Goal: Task Accomplishment & Management: Complete application form

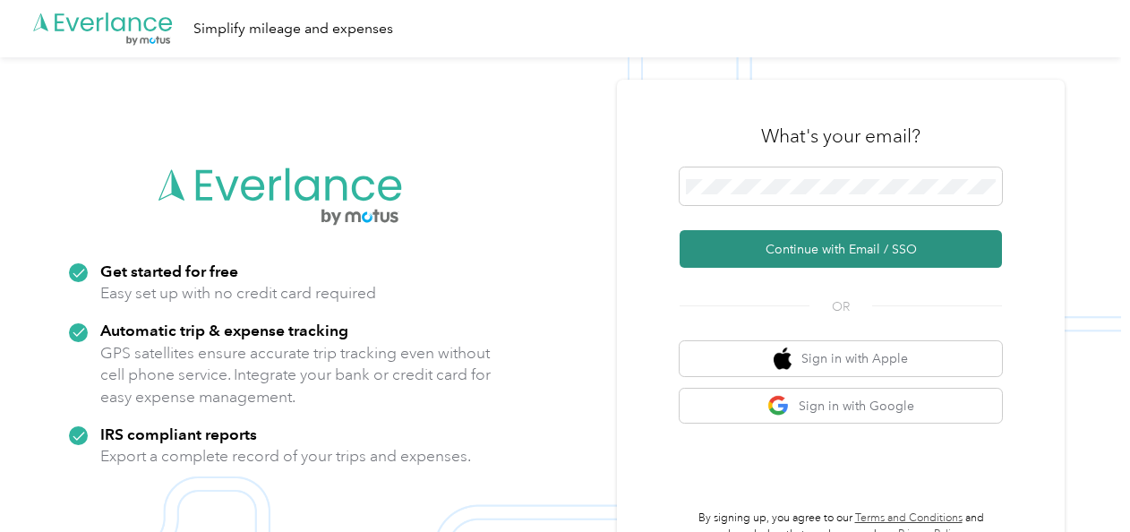
click at [744, 254] on button "Continue with Email / SSO" at bounding box center [840, 249] width 322 height 38
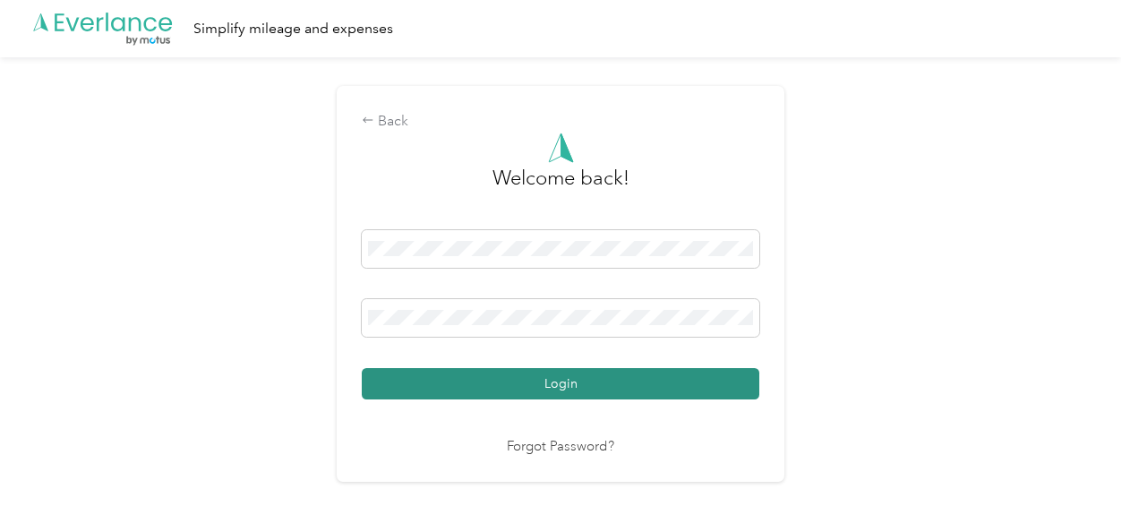
click at [598, 380] on button "Login" at bounding box center [560, 383] width 397 height 31
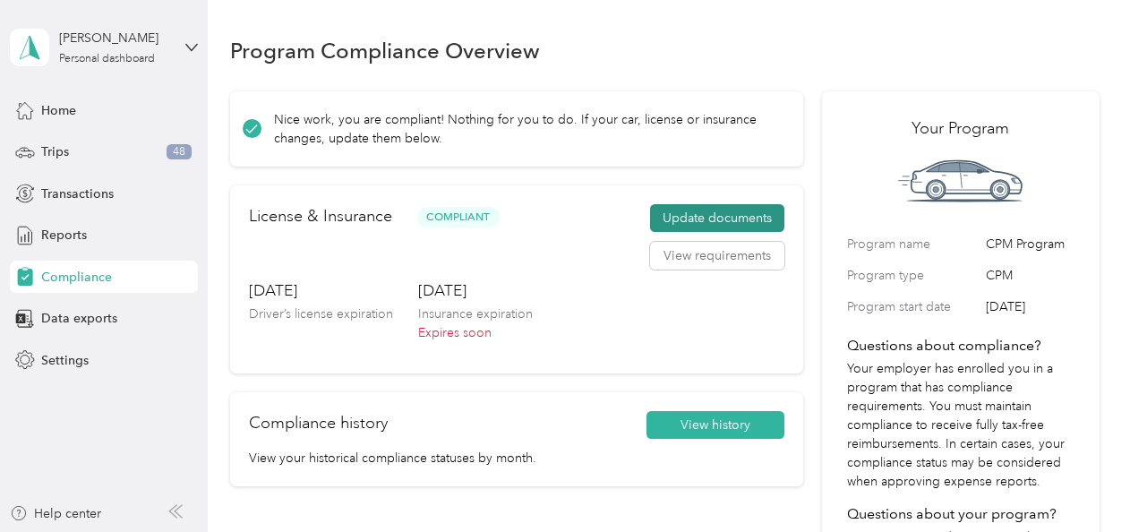
click at [678, 214] on button "Update documents" at bounding box center [717, 218] width 134 height 29
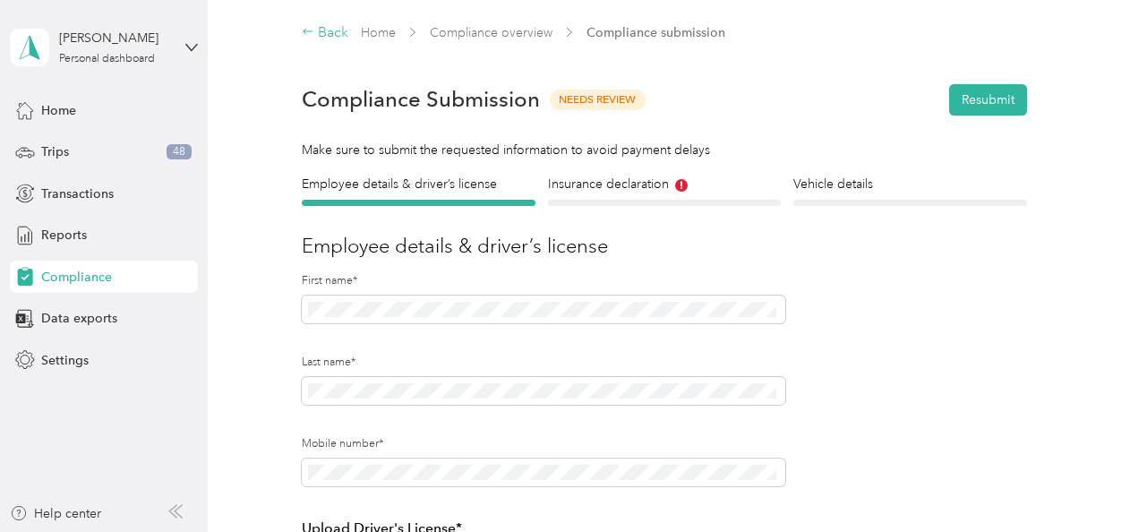
click at [315, 30] on div "Back" at bounding box center [325, 32] width 47 height 21
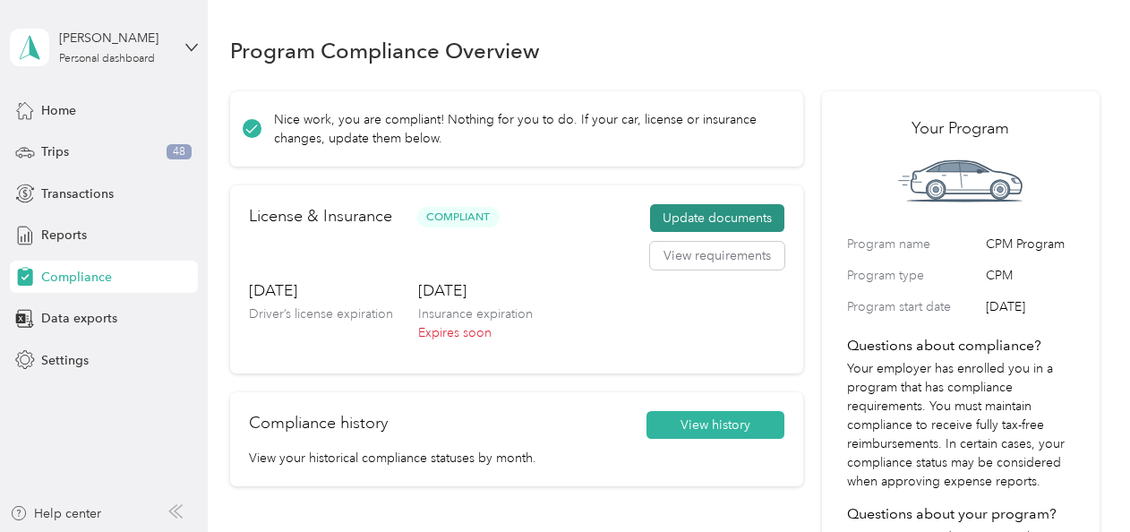
click at [695, 218] on button "Update documents" at bounding box center [717, 218] width 134 height 29
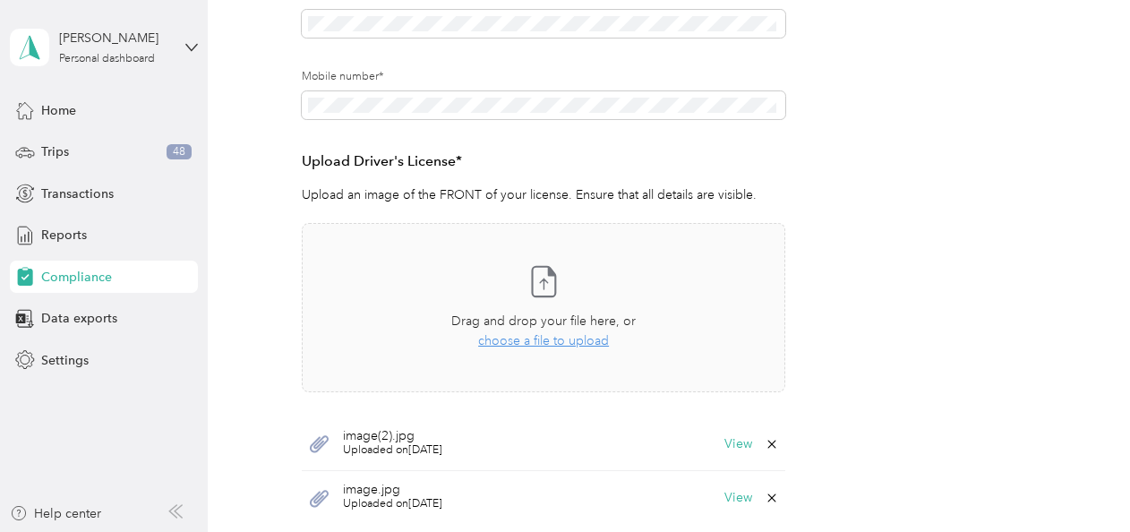
scroll to position [448, 0]
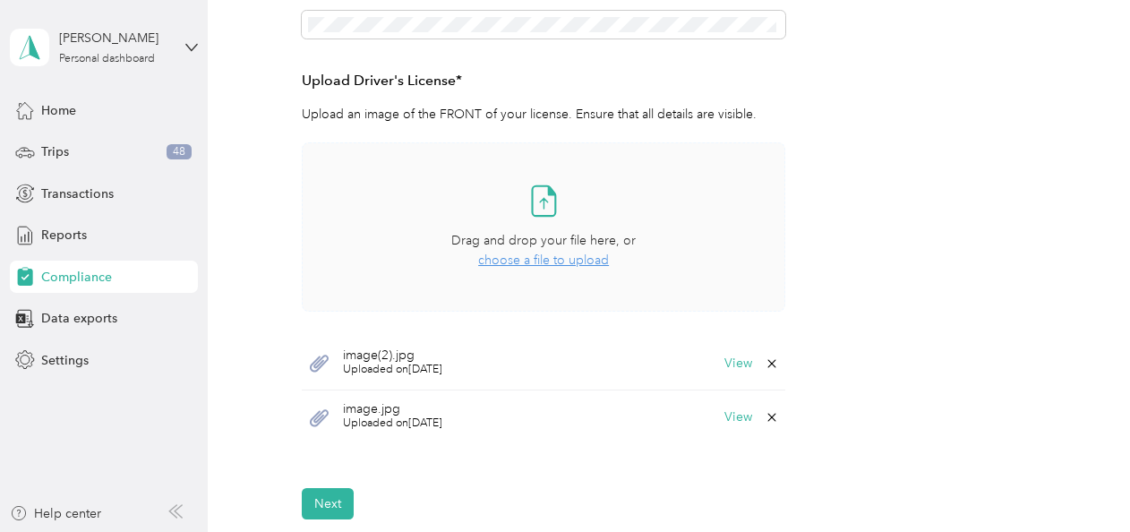
click at [534, 260] on span "choose a file to upload" at bounding box center [543, 259] width 131 height 15
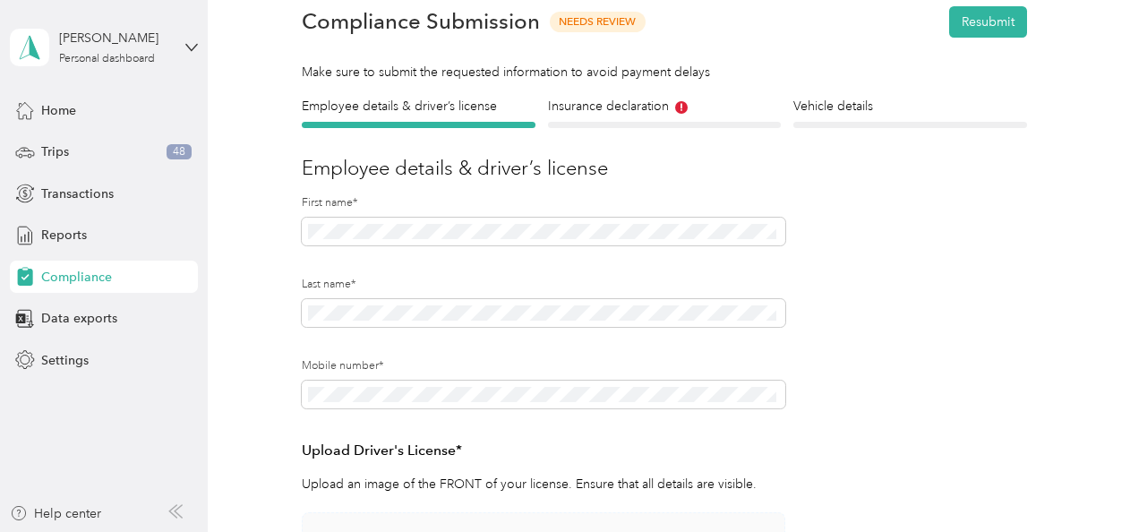
scroll to position [0, 0]
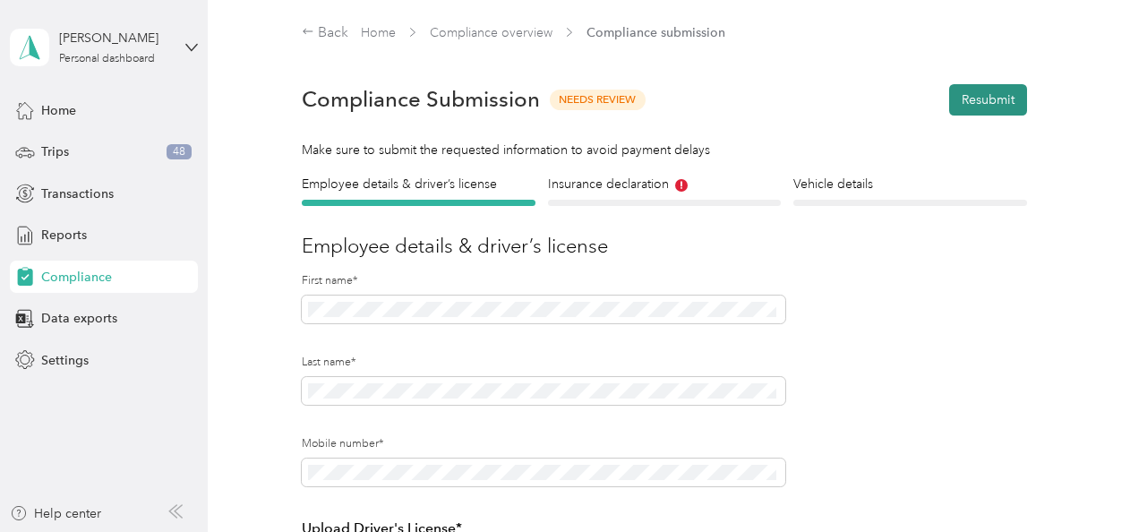
click at [963, 99] on button "Resubmit" at bounding box center [988, 99] width 78 height 31
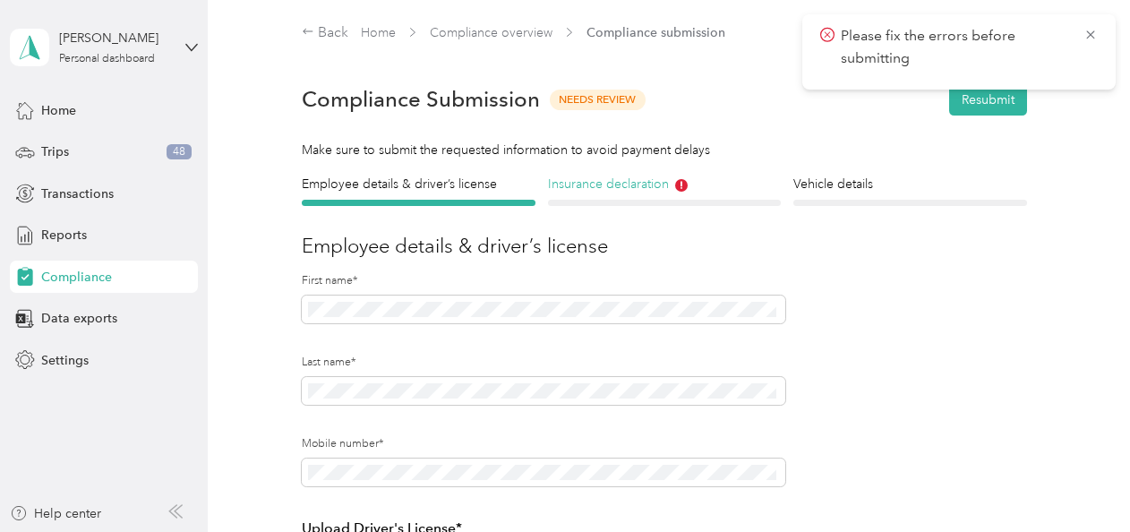
click at [636, 186] on h4 "Insurance declaration" at bounding box center [664, 184] width 233 height 19
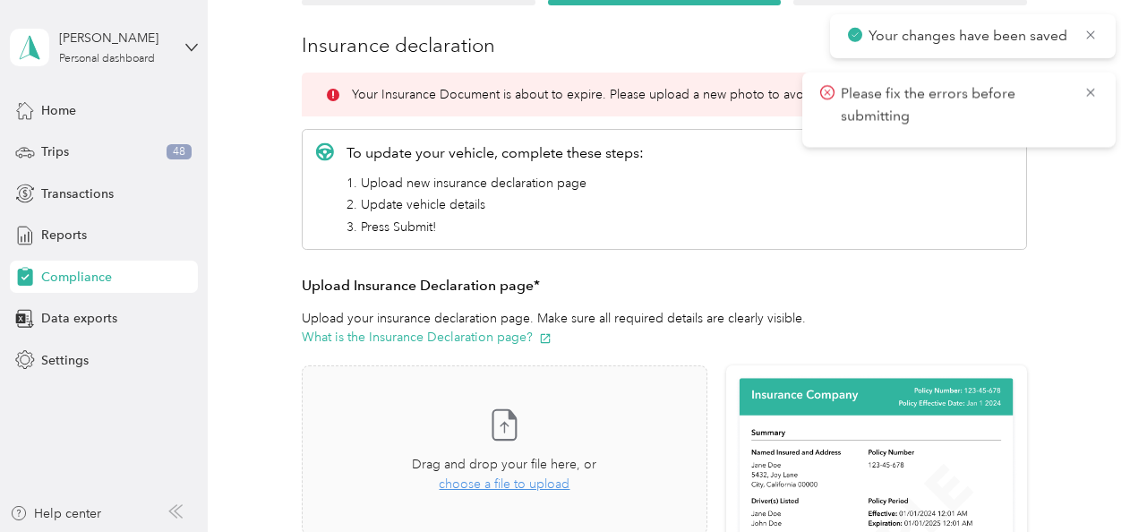
scroll to position [290, 0]
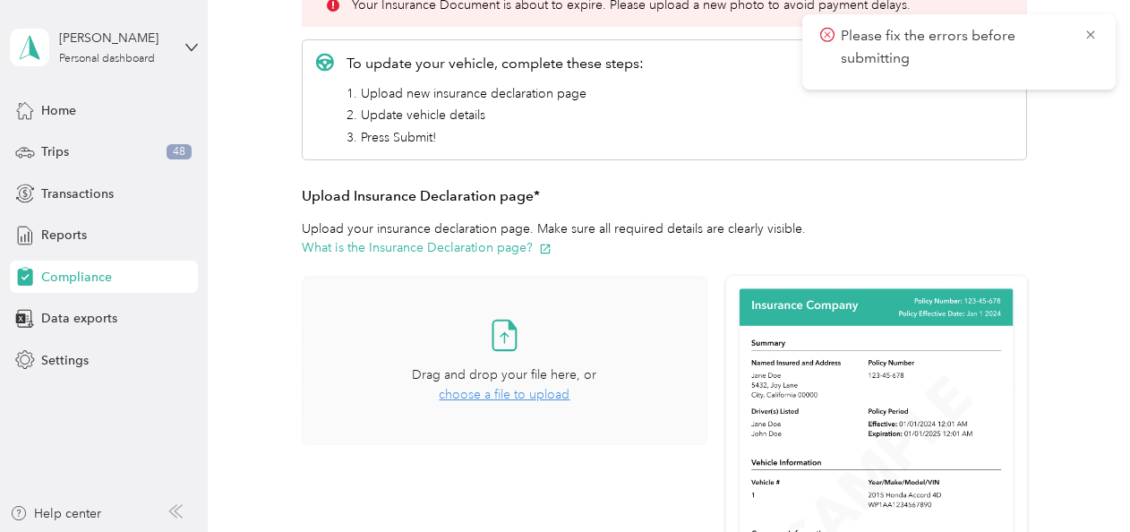
click at [499, 390] on span "choose a file to upload" at bounding box center [504, 394] width 131 height 15
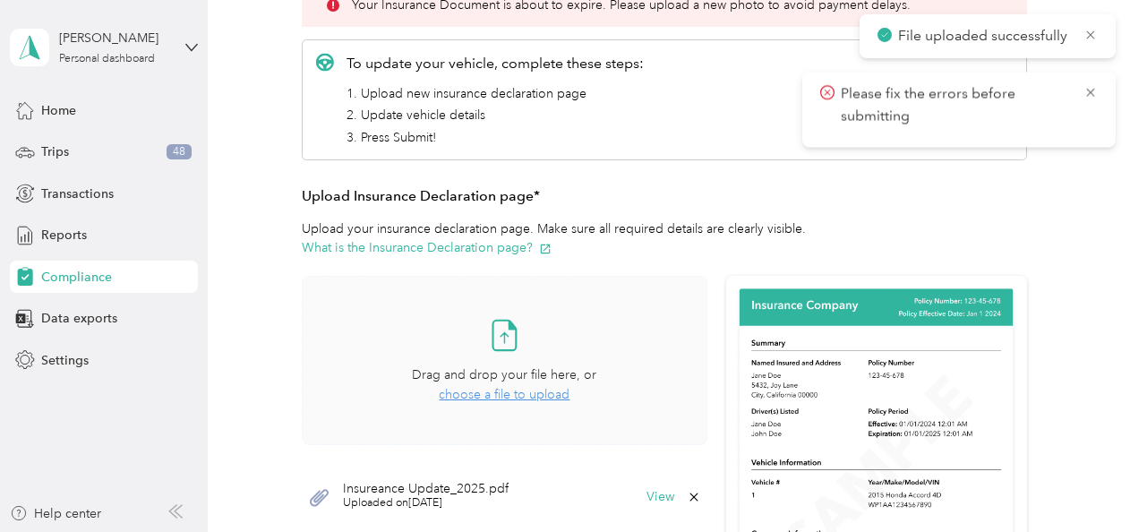
click at [823, 92] on icon at bounding box center [827, 92] width 14 height 16
click at [1087, 89] on icon at bounding box center [1090, 93] width 8 height 8
click at [1092, 34] on icon at bounding box center [1090, 35] width 14 height 16
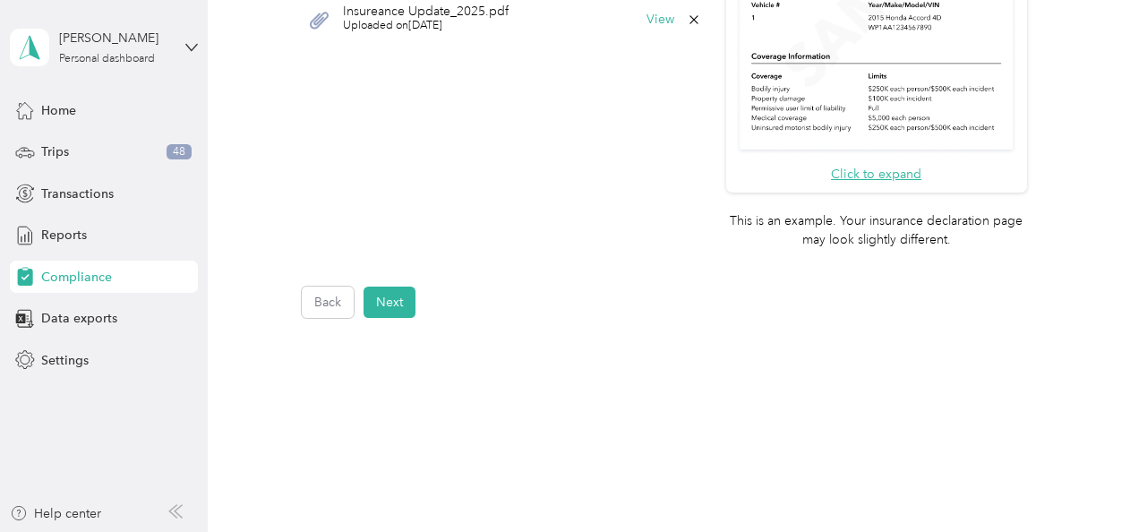
scroll to position [813, 0]
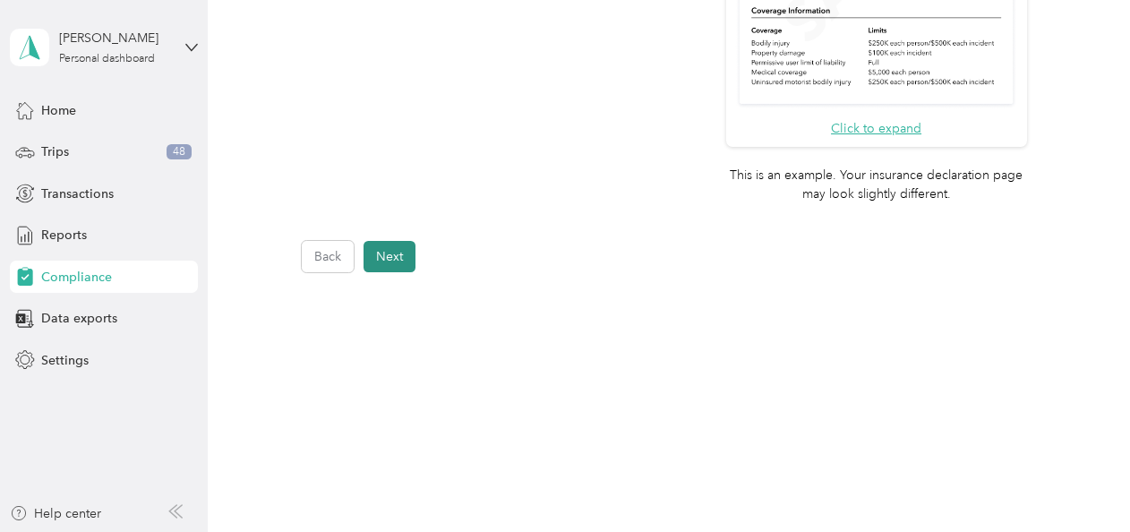
click at [388, 256] on button "Next" at bounding box center [389, 256] width 52 height 31
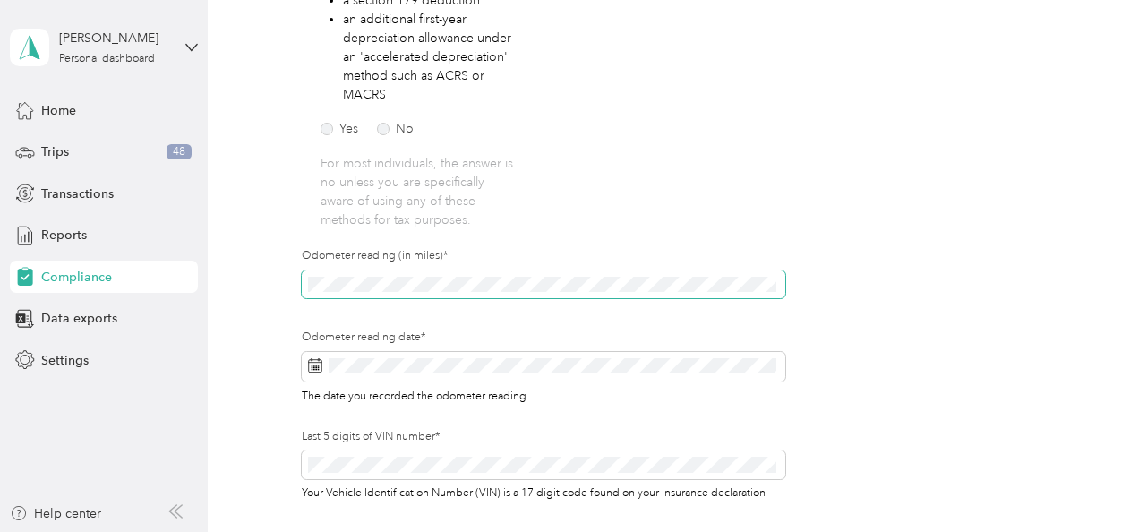
scroll to position [469, 0]
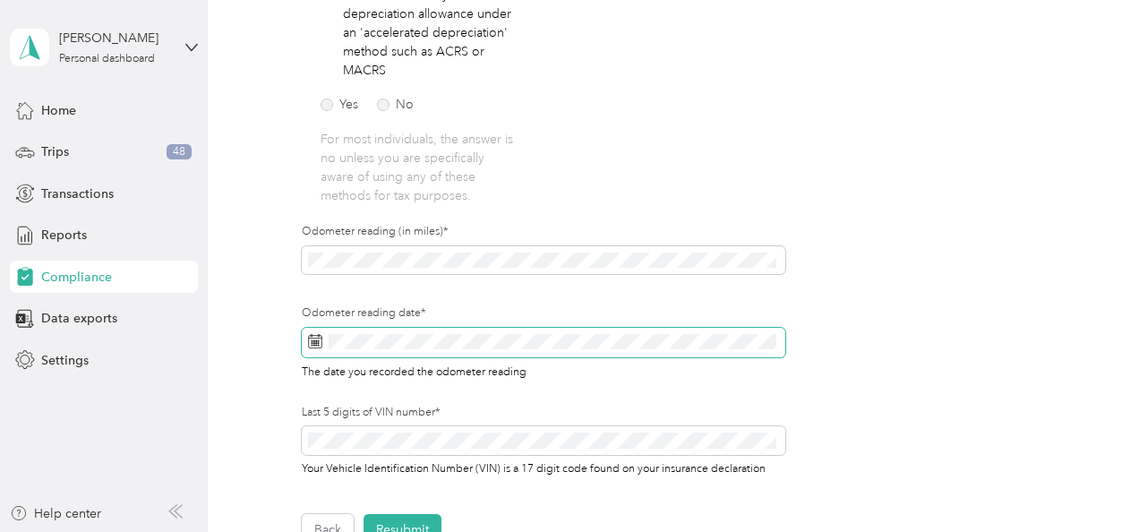
click at [312, 340] on rect at bounding box center [312, 341] width 2 height 2
click at [315, 339] on icon at bounding box center [315, 341] width 14 height 14
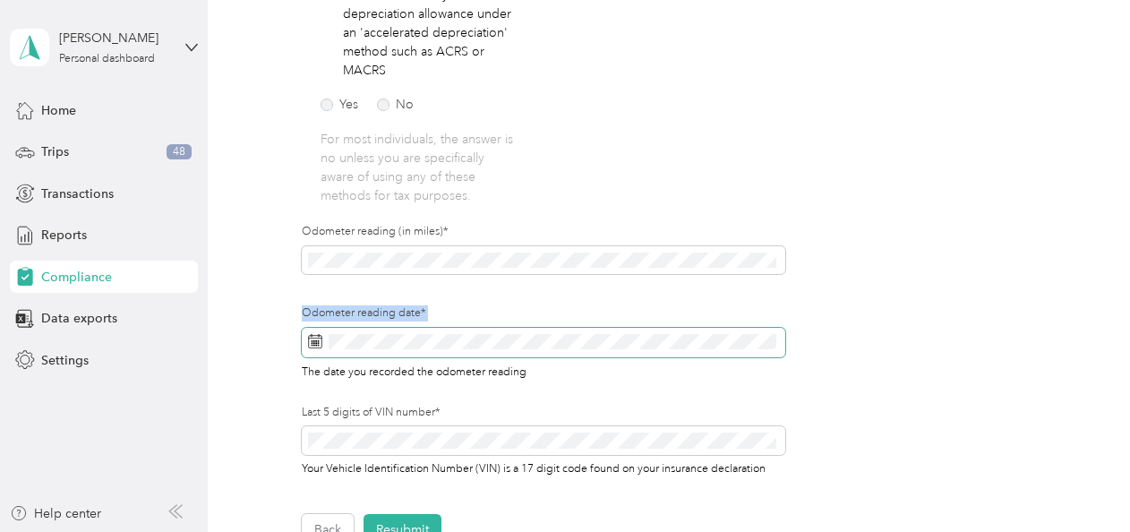
click at [315, 339] on icon at bounding box center [315, 341] width 14 height 14
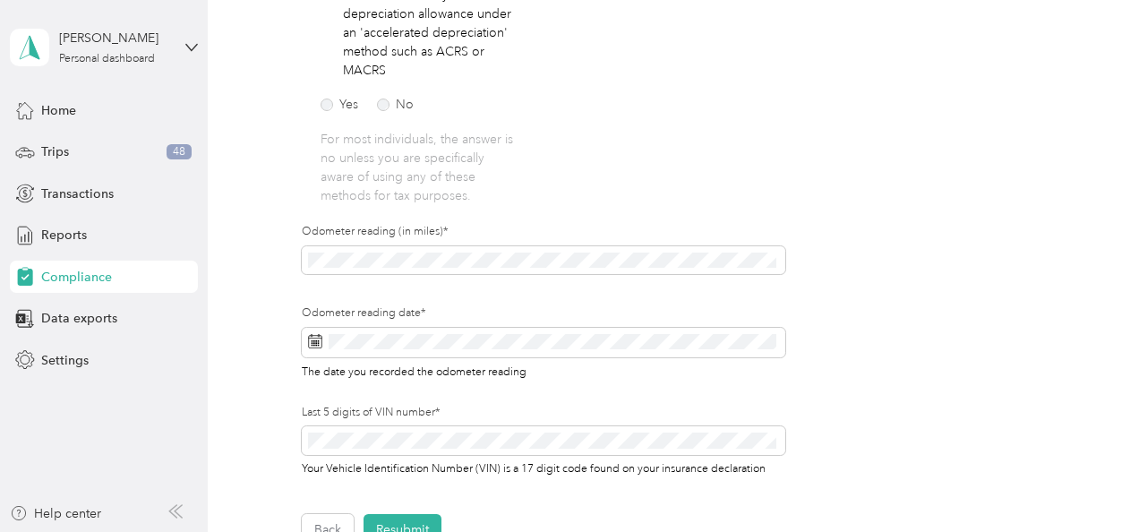
drag, startPoint x: 315, startPoint y: 339, endPoint x: 272, endPoint y: 287, distance: 67.4
click at [272, 287] on div "Employee details & driver’s license License Insurance declaration Insurance Veh…" at bounding box center [664, 126] width 869 height 840
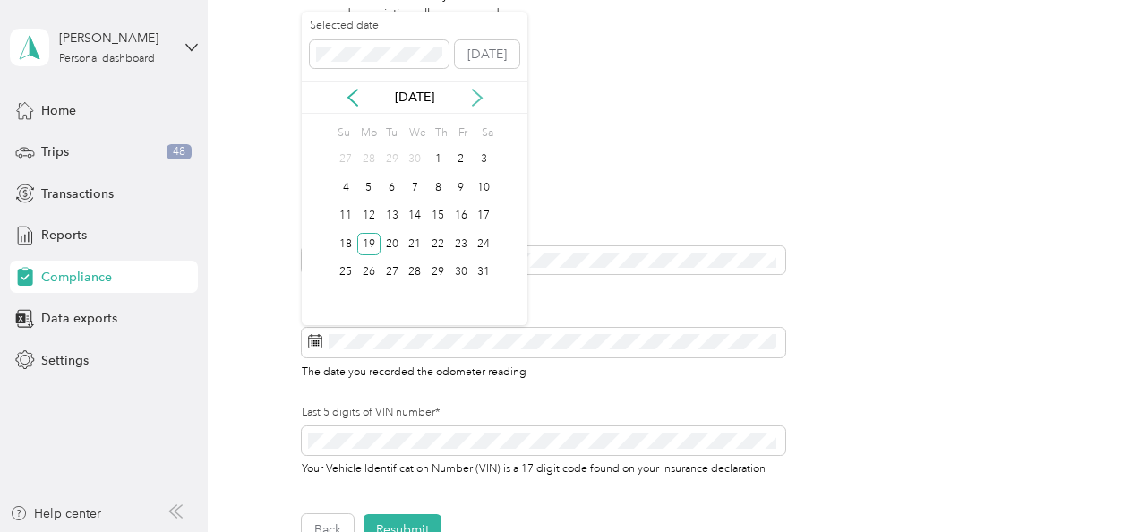
click at [474, 97] on icon at bounding box center [477, 98] width 18 height 18
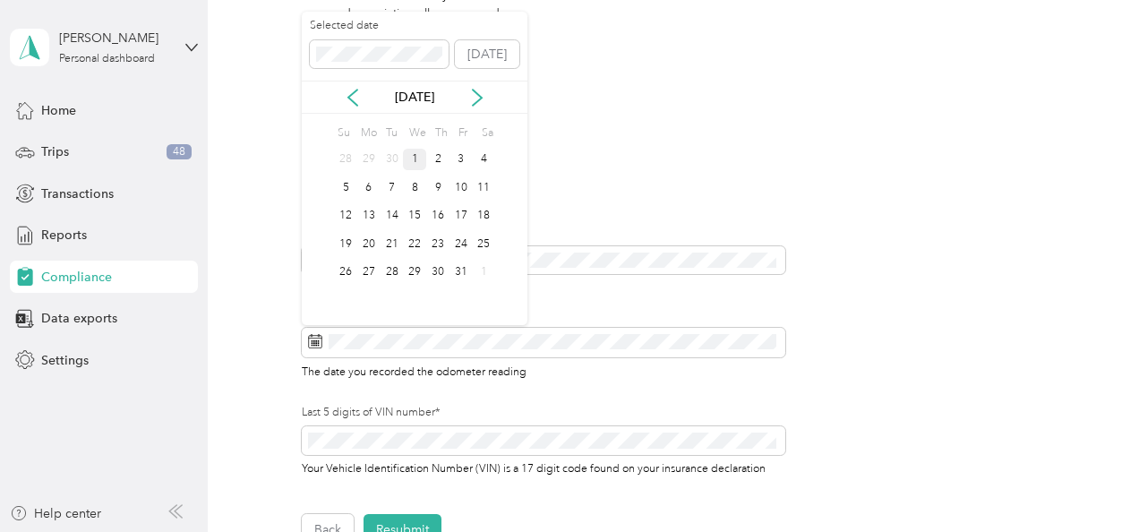
click at [414, 154] on div "1" at bounding box center [414, 160] width 23 height 22
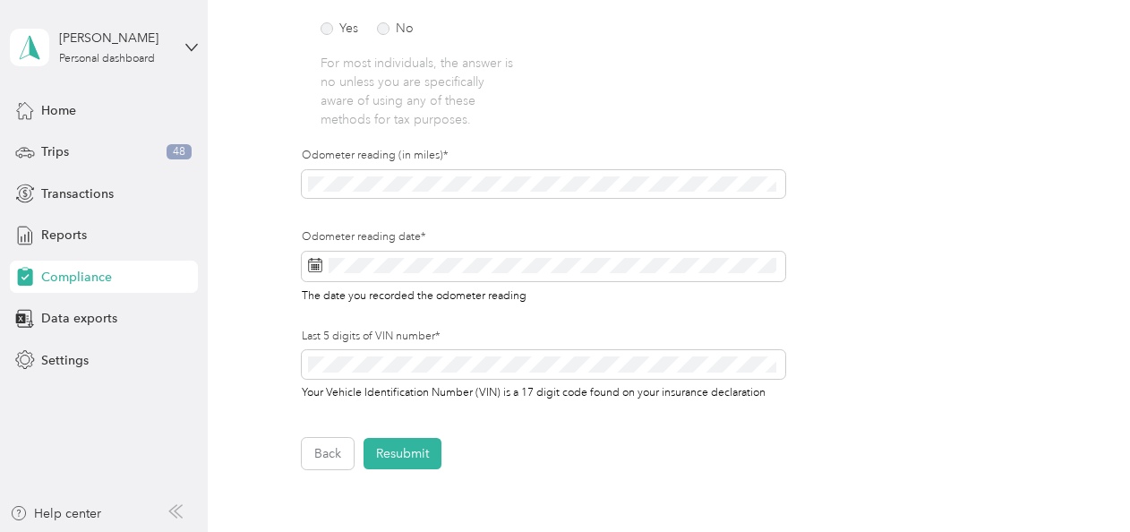
scroll to position [559, 0]
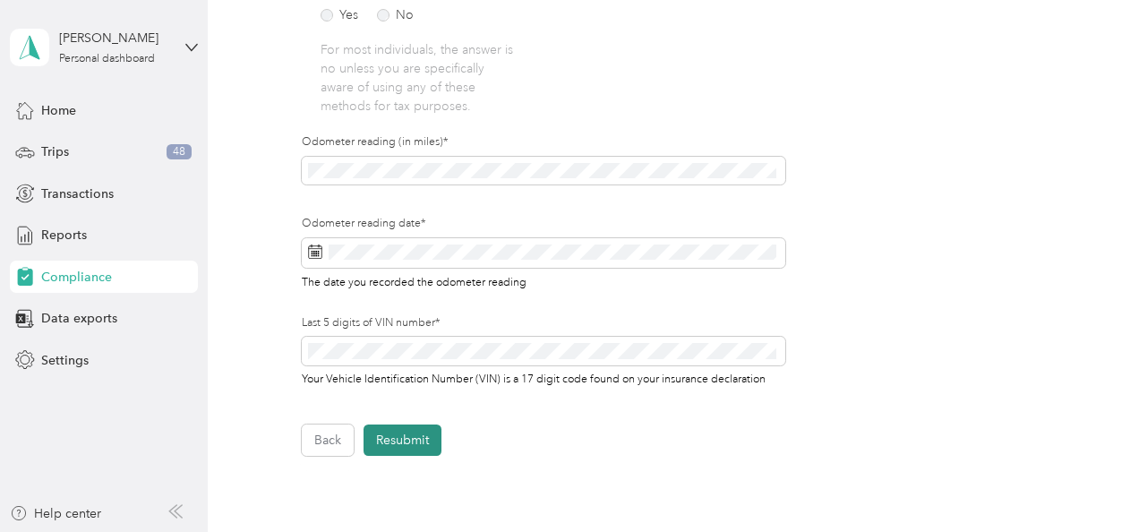
click at [416, 438] on button "Resubmit" at bounding box center [402, 439] width 78 height 31
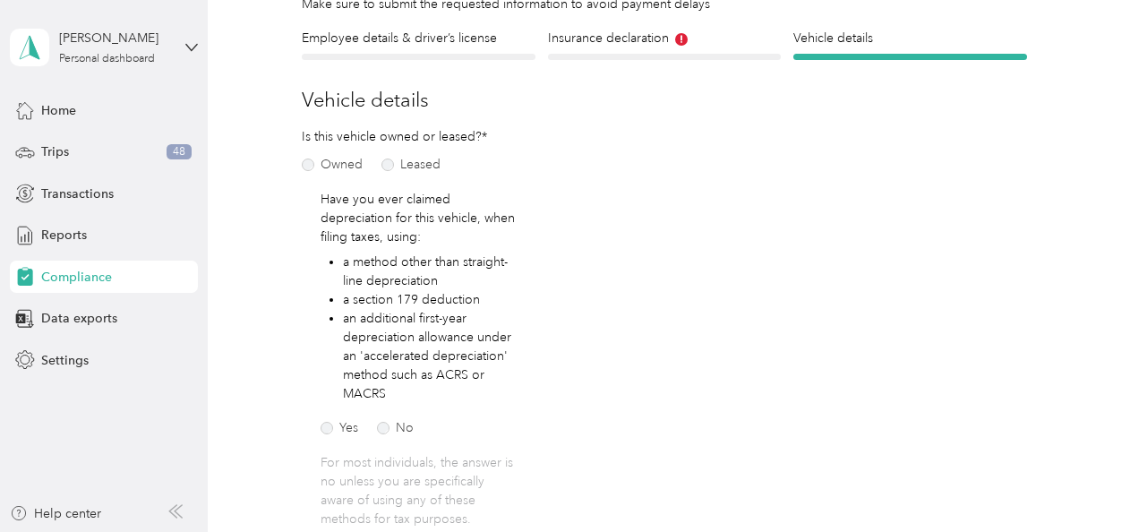
scroll to position [21, 0]
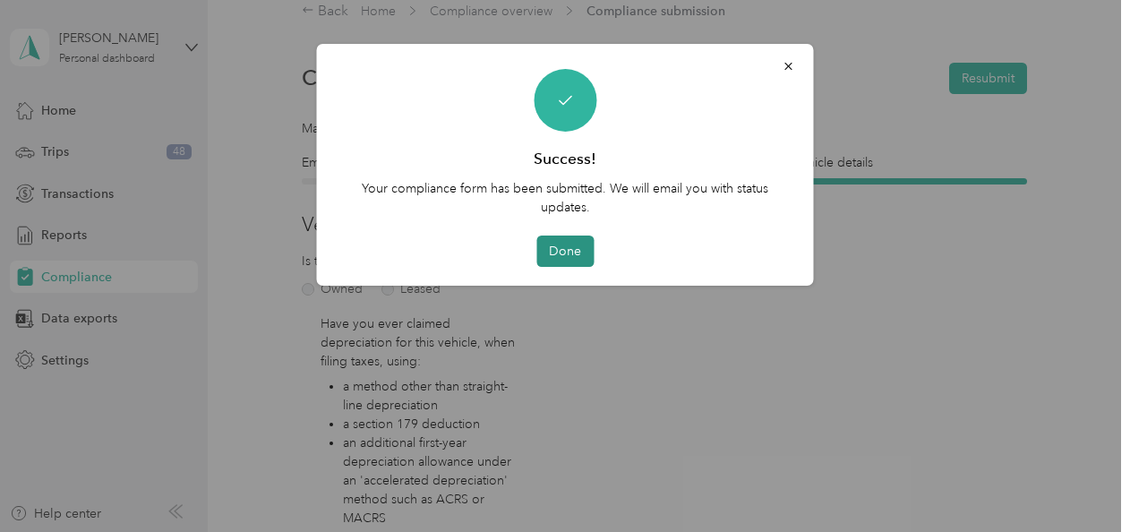
click at [559, 254] on button "Done" at bounding box center [564, 250] width 57 height 31
